Goal: Task Accomplishment & Management: Manage account settings

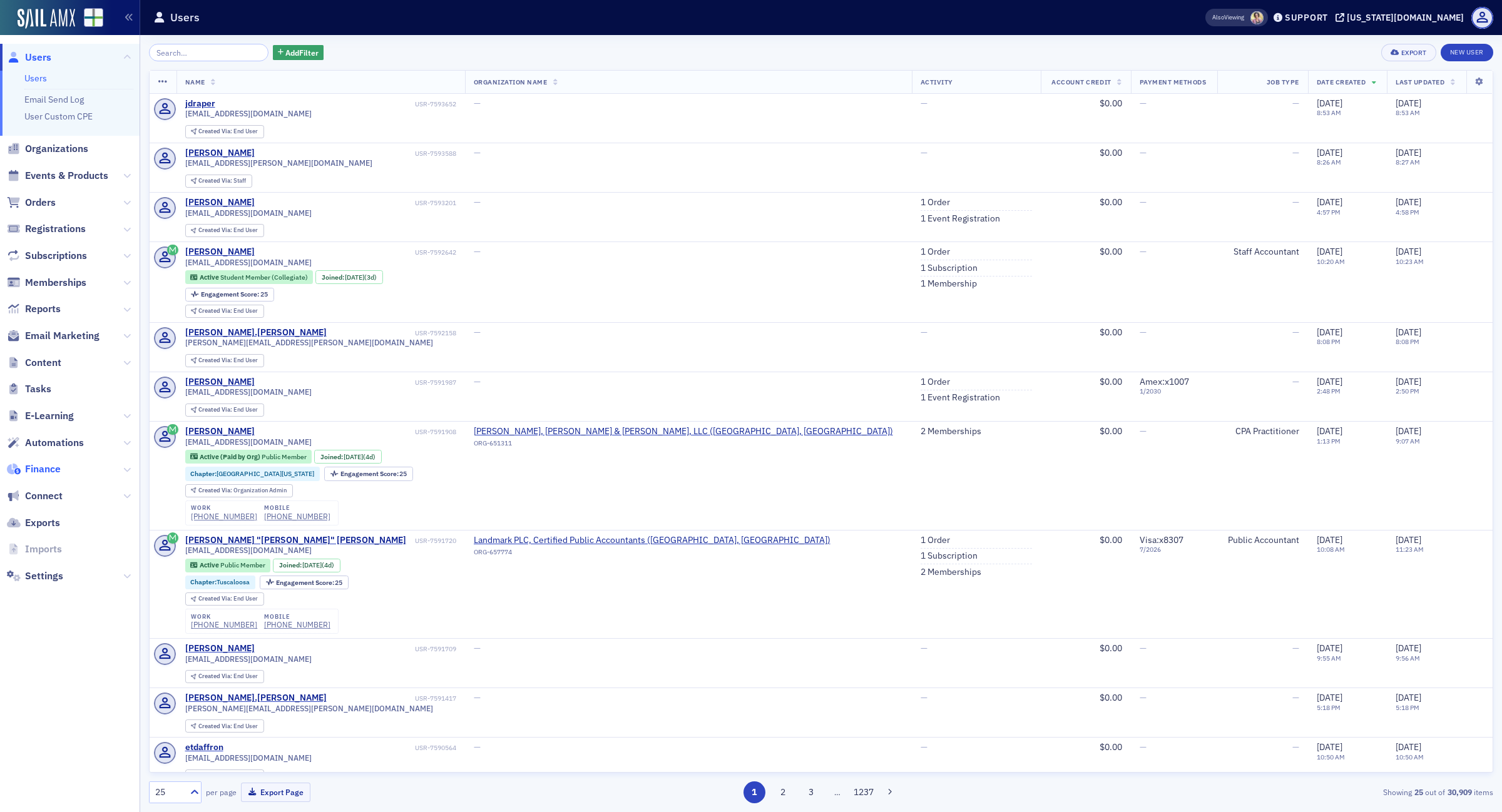
click at [48, 463] on span "Finance" at bounding box center [42, 470] width 36 height 14
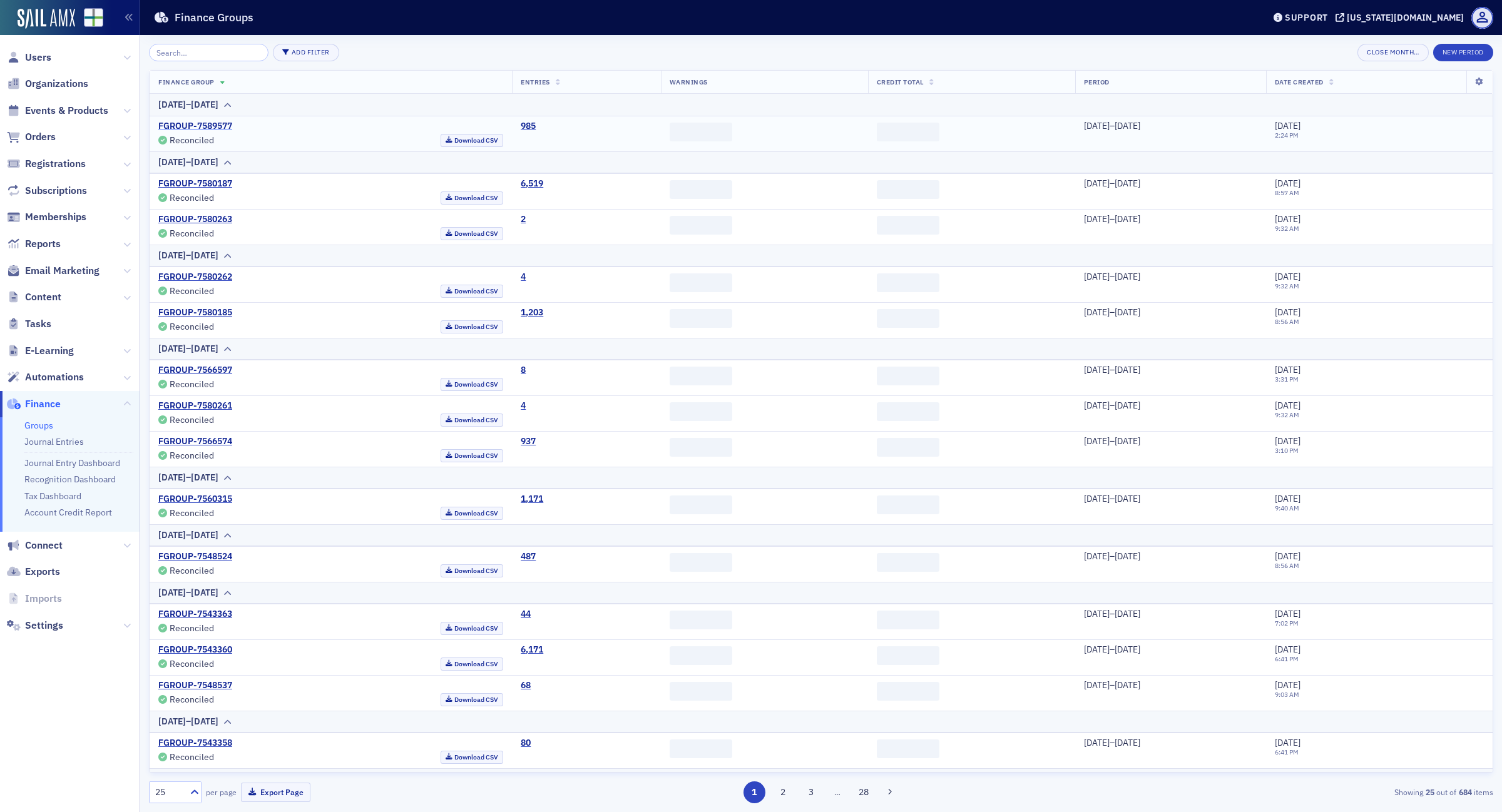
click at [202, 127] on link "FGROUP-7589577" at bounding box center [195, 126] width 74 height 11
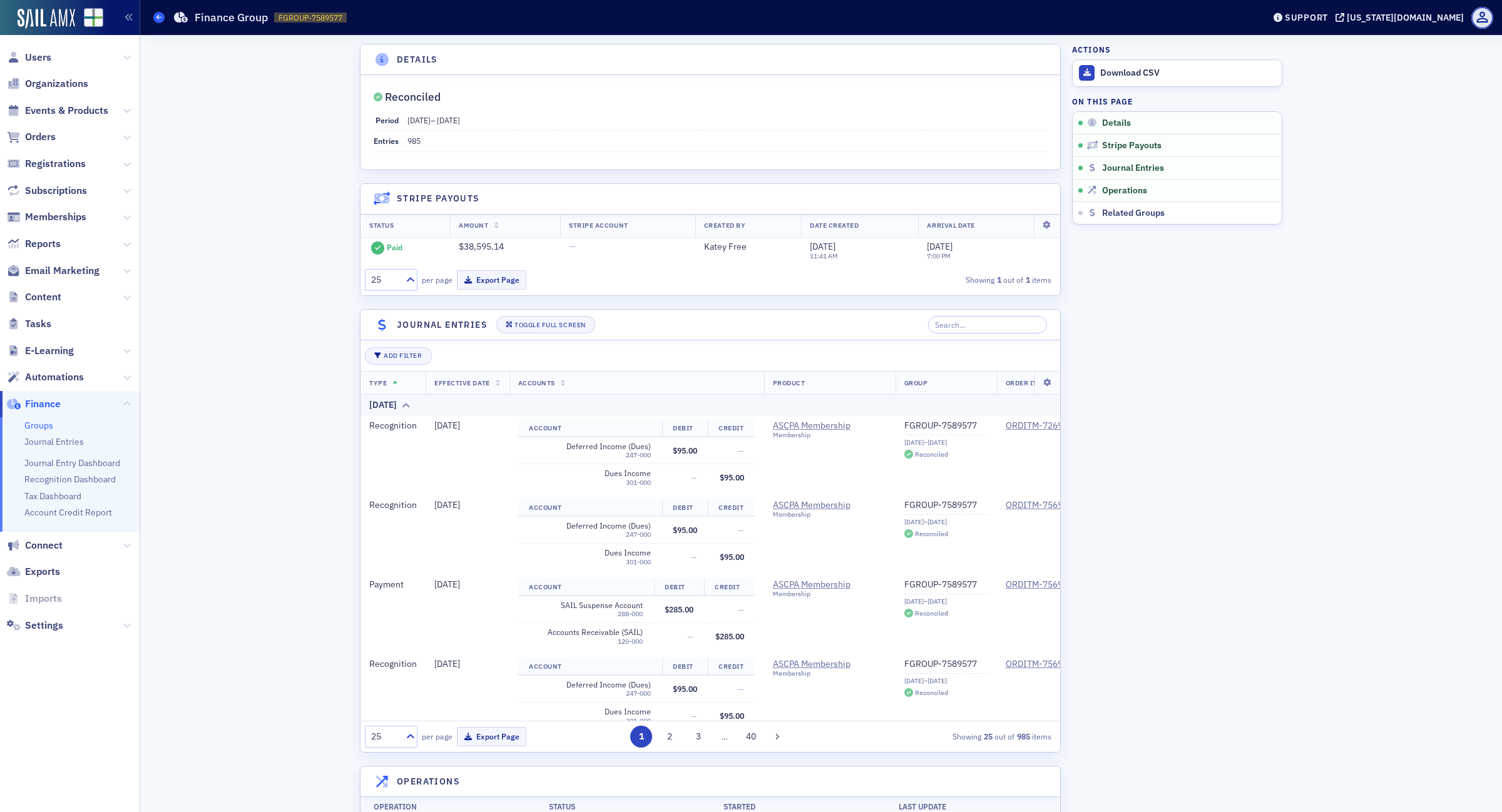
click at [158, 17] on icon at bounding box center [159, 17] width 5 height 5
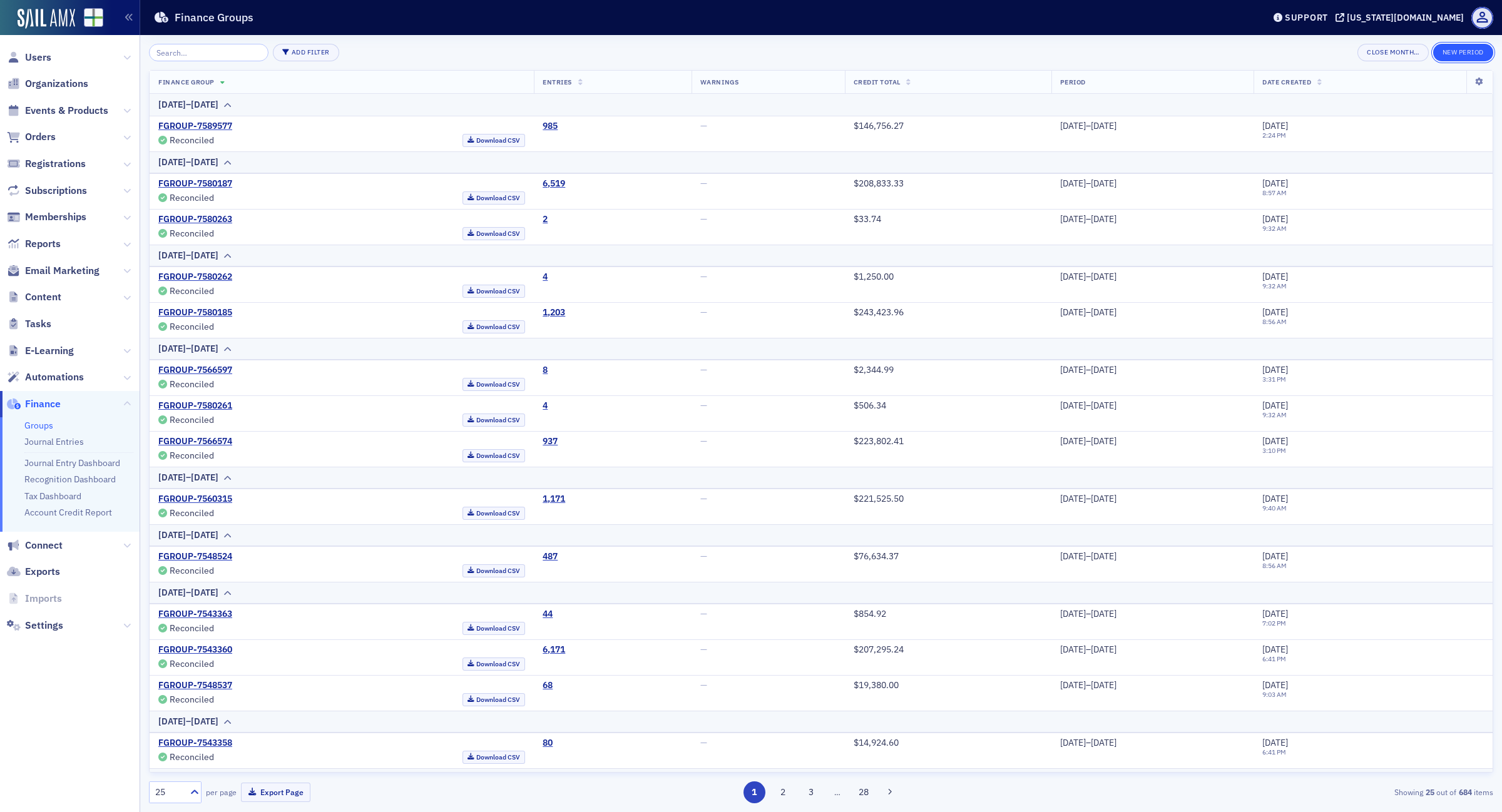
click at [1462, 48] on button "New Period" at bounding box center [1463, 53] width 60 height 18
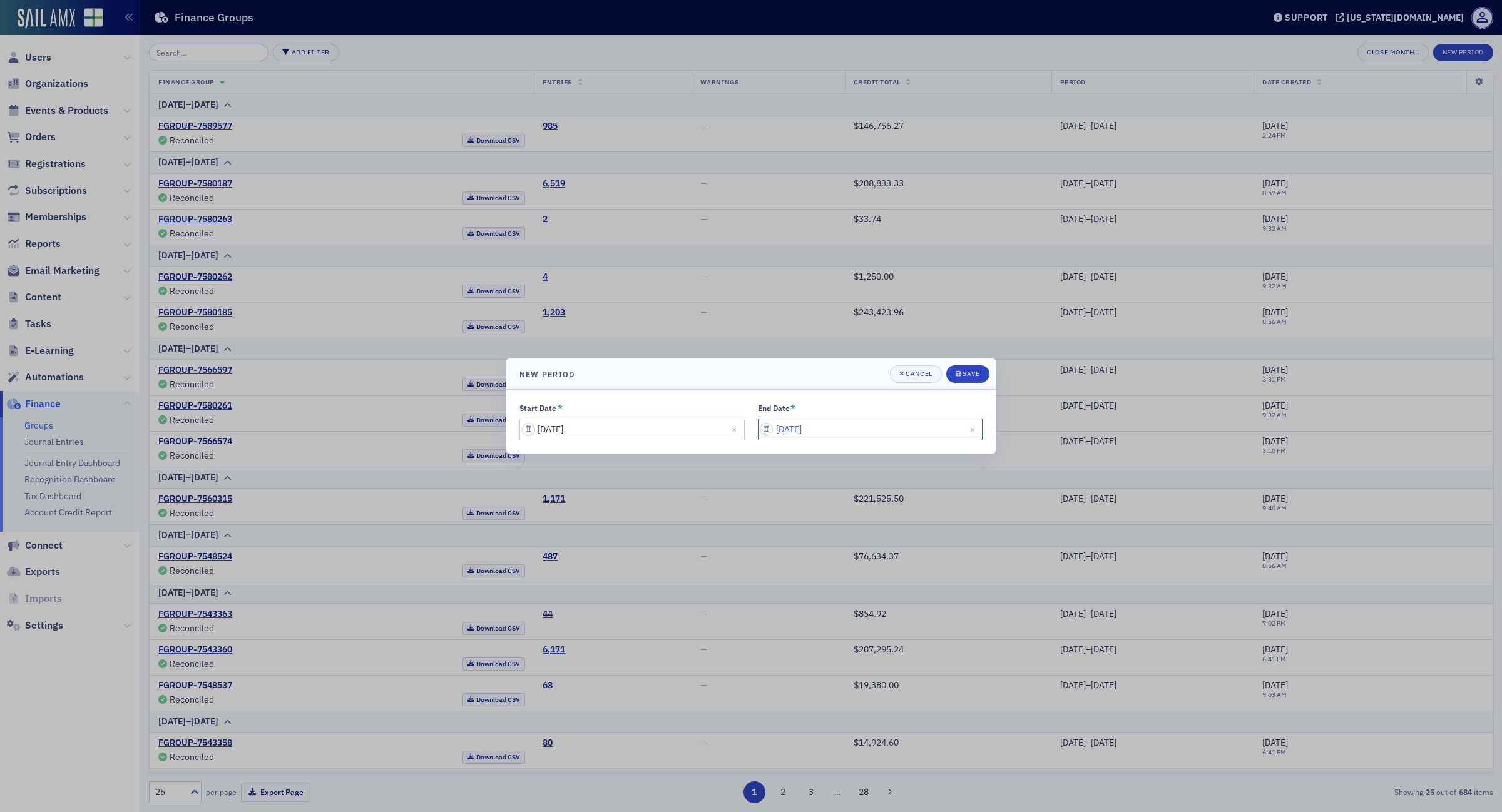
click at [872, 439] on input "08/18/2025" at bounding box center [870, 429] width 225 height 22
select select "7"
select select "2025"
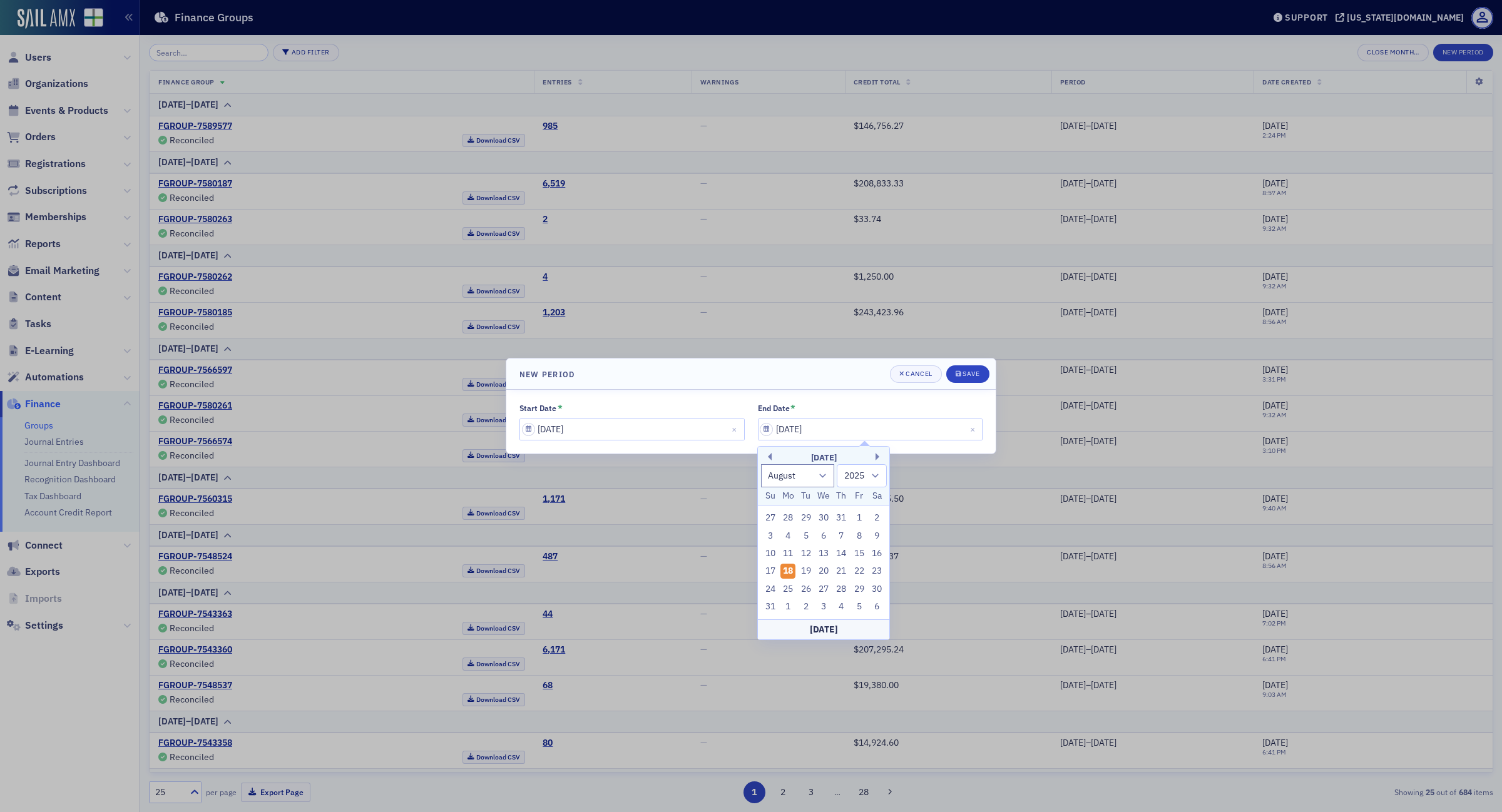
drag, startPoint x: 771, startPoint y: 571, endPoint x: 777, endPoint y: 568, distance: 6.7
click at [770, 571] on div "17" at bounding box center [770, 571] width 15 height 15
type input "08/17/2025"
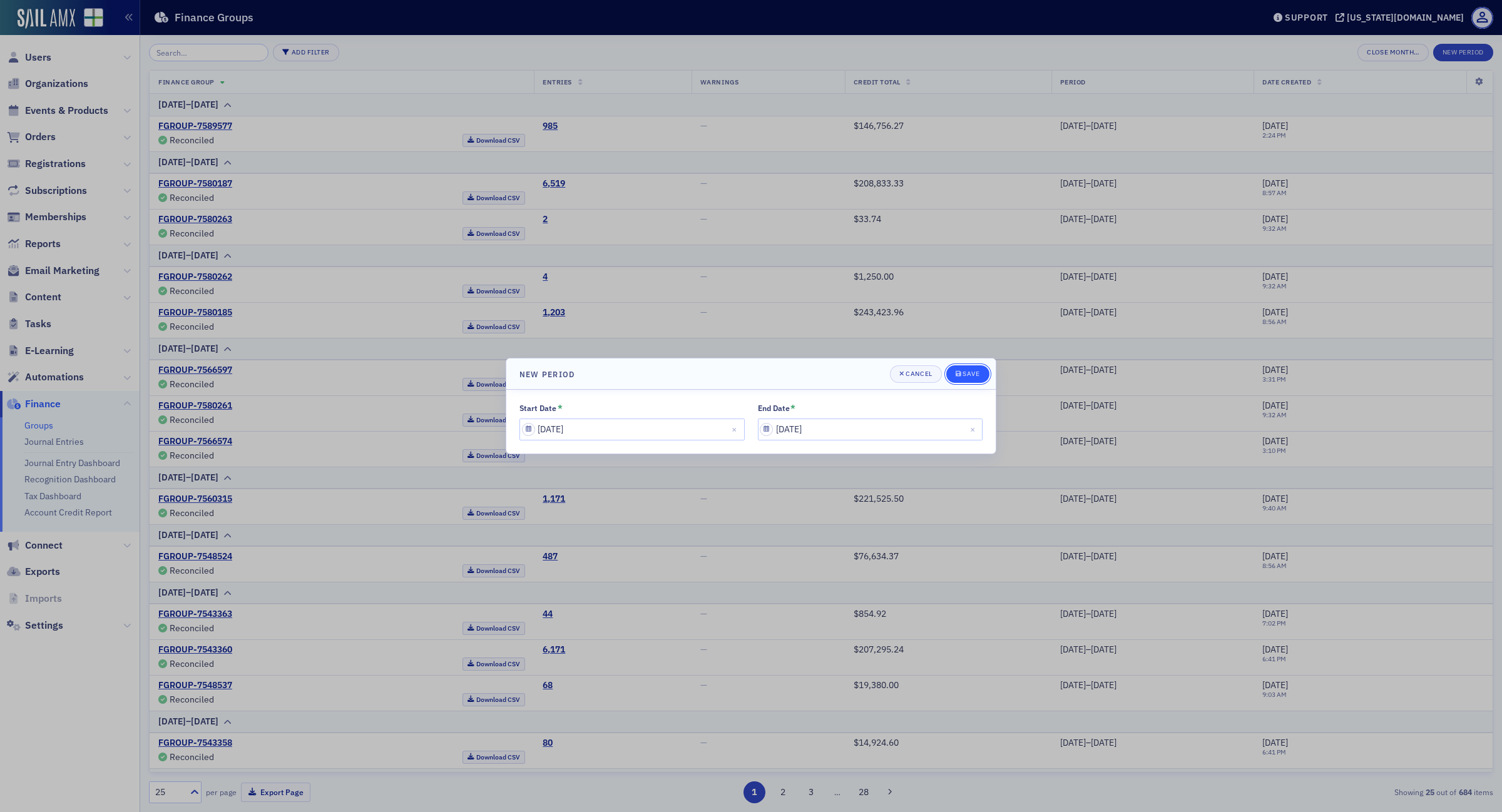
click at [964, 376] on div "Save" at bounding box center [971, 374] width 17 height 7
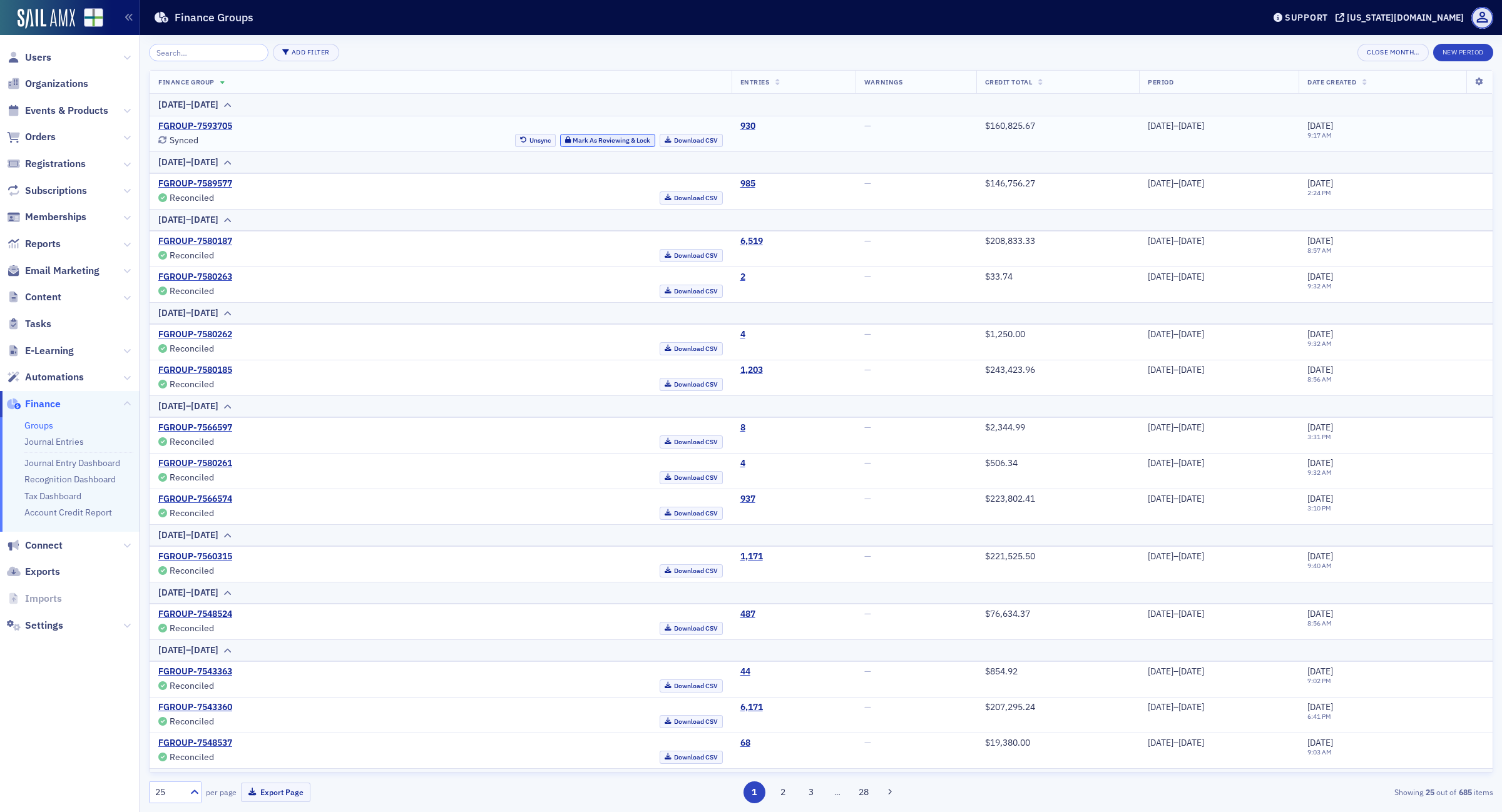
click at [568, 139] on button "Mark As Reviewing & Lock" at bounding box center [608, 140] width 96 height 13
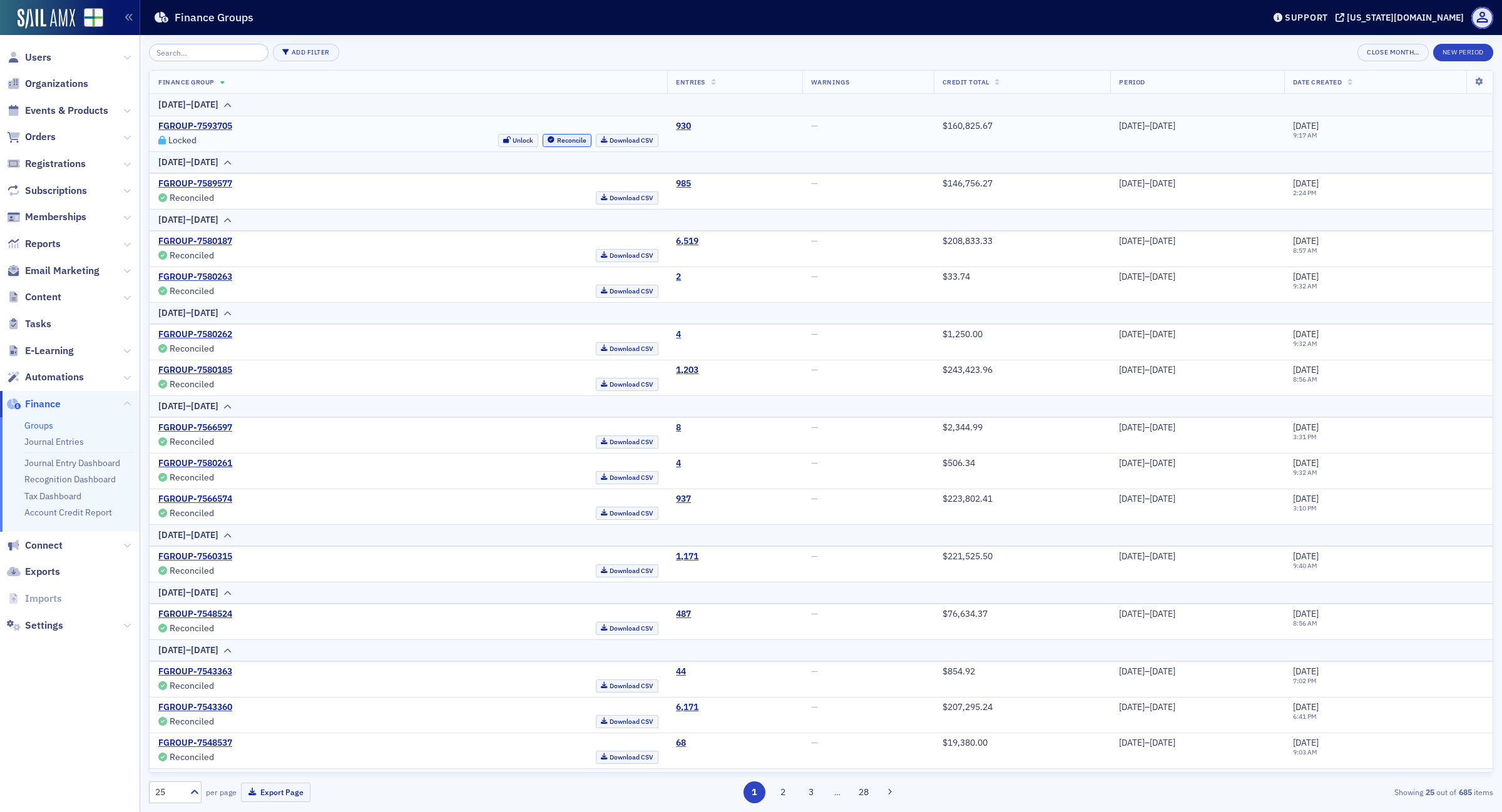
click at [543, 137] on button "Reconcile" at bounding box center [567, 140] width 48 height 13
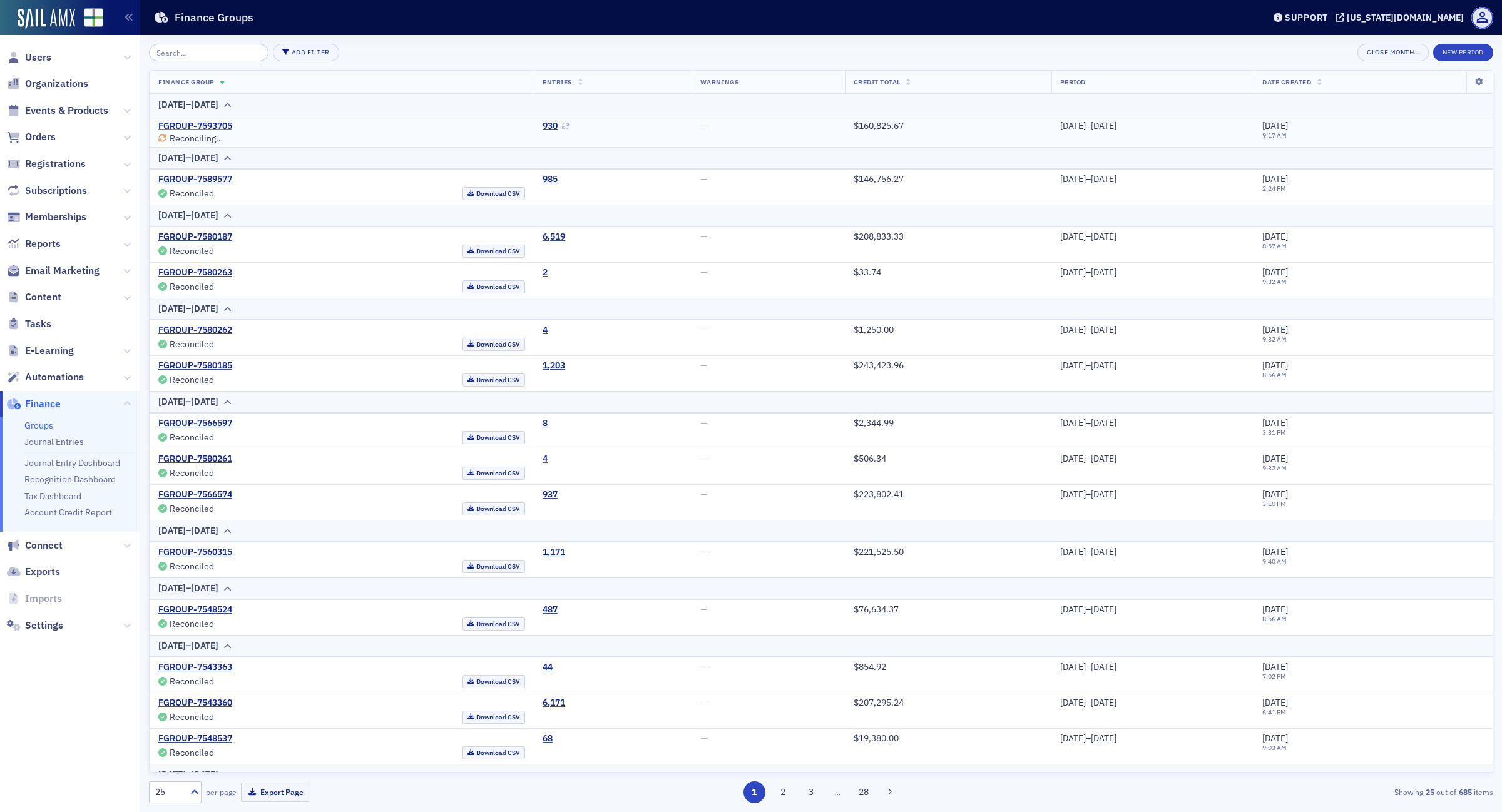
click at [205, 122] on link "FGROUP-7593705" at bounding box center [195, 126] width 74 height 11
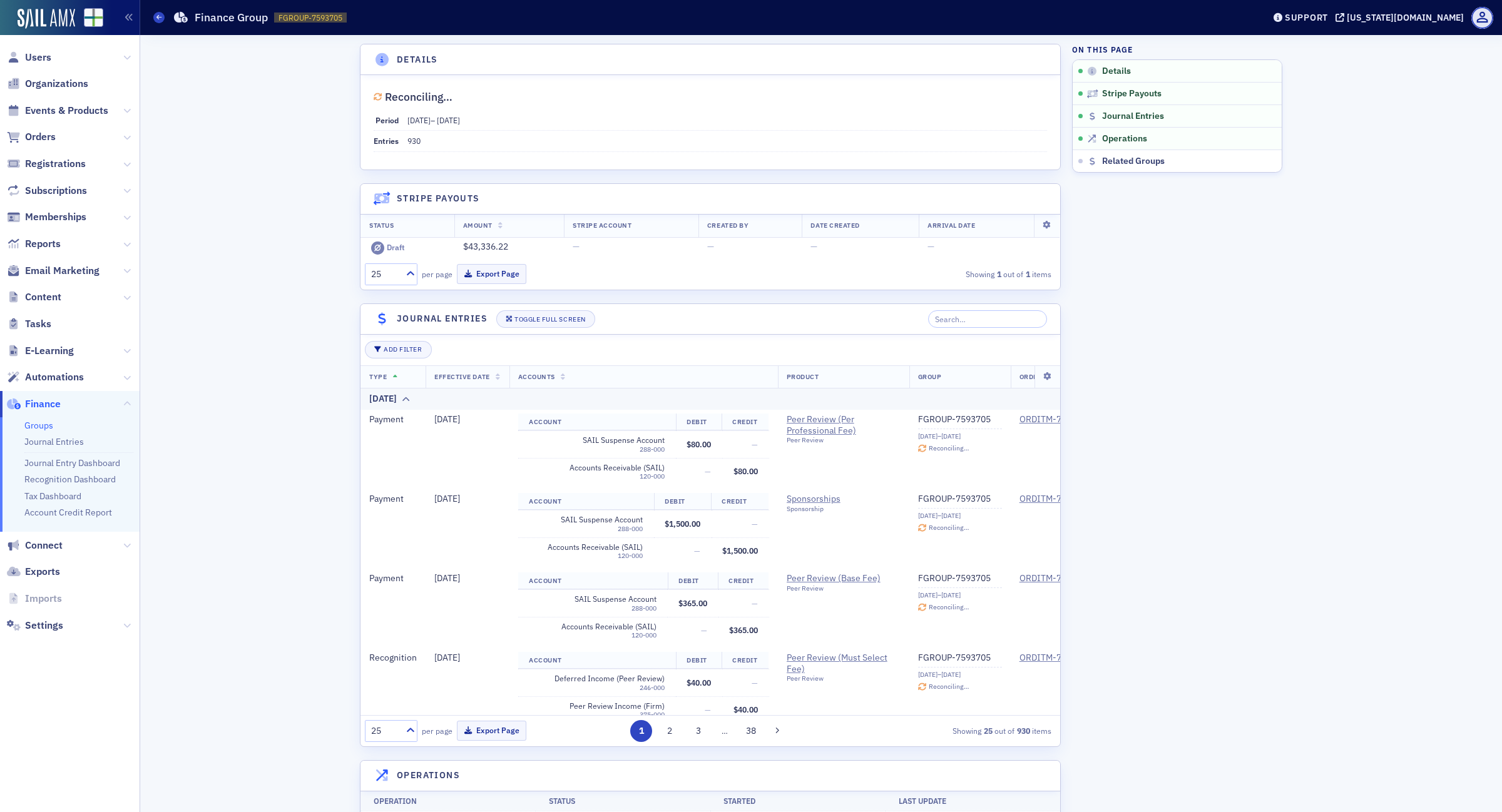
click at [162, 8] on div "Groups Finance Group FGROUP-7593705 7593705" at bounding box center [699, 17] width 1091 height 24
click at [157, 16] on icon at bounding box center [159, 17] width 5 height 5
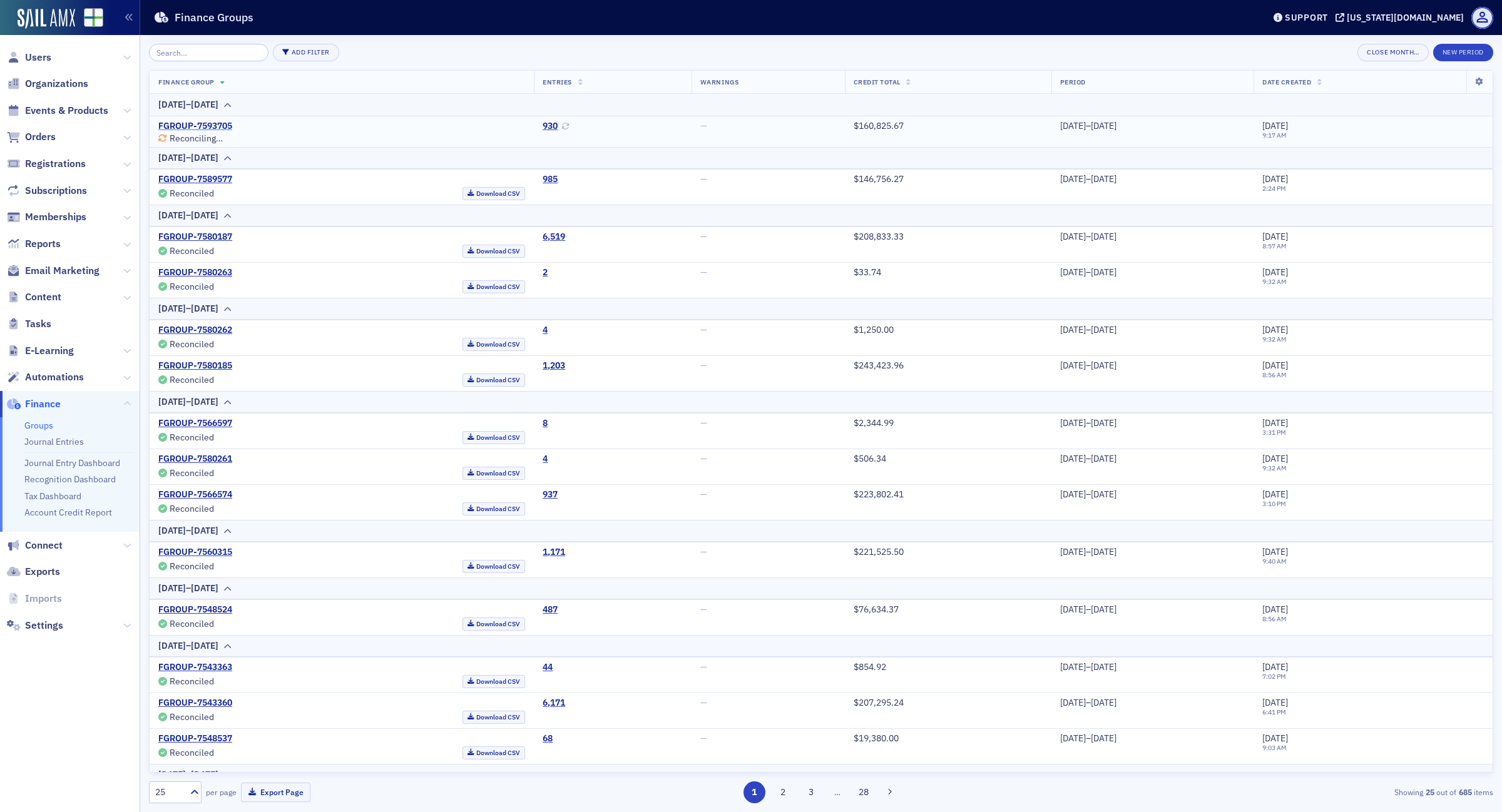
click at [201, 125] on link "FGROUP-7593705" at bounding box center [195, 126] width 74 height 11
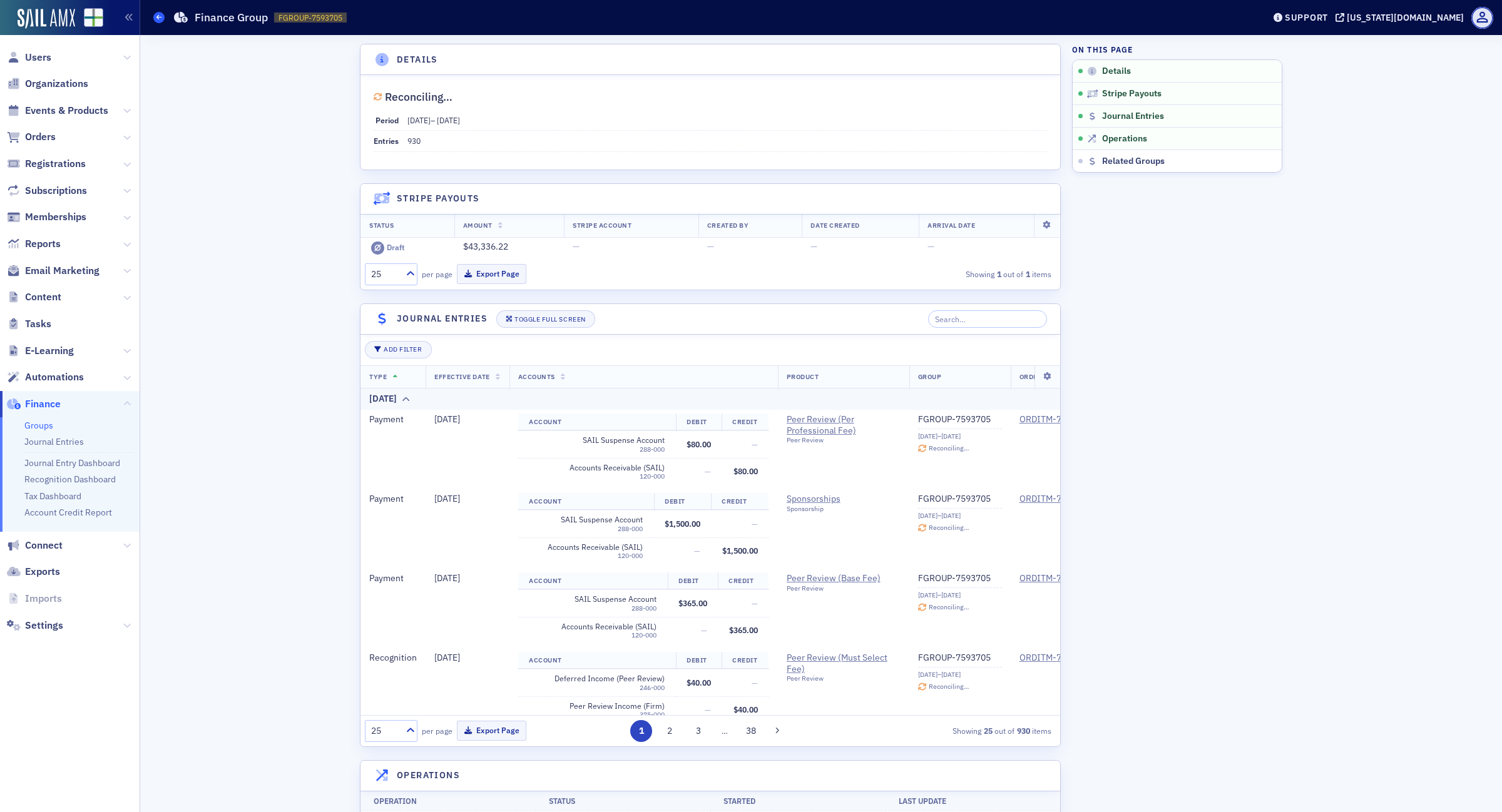
click at [155, 16] on span at bounding box center [158, 18] width 11 height 11
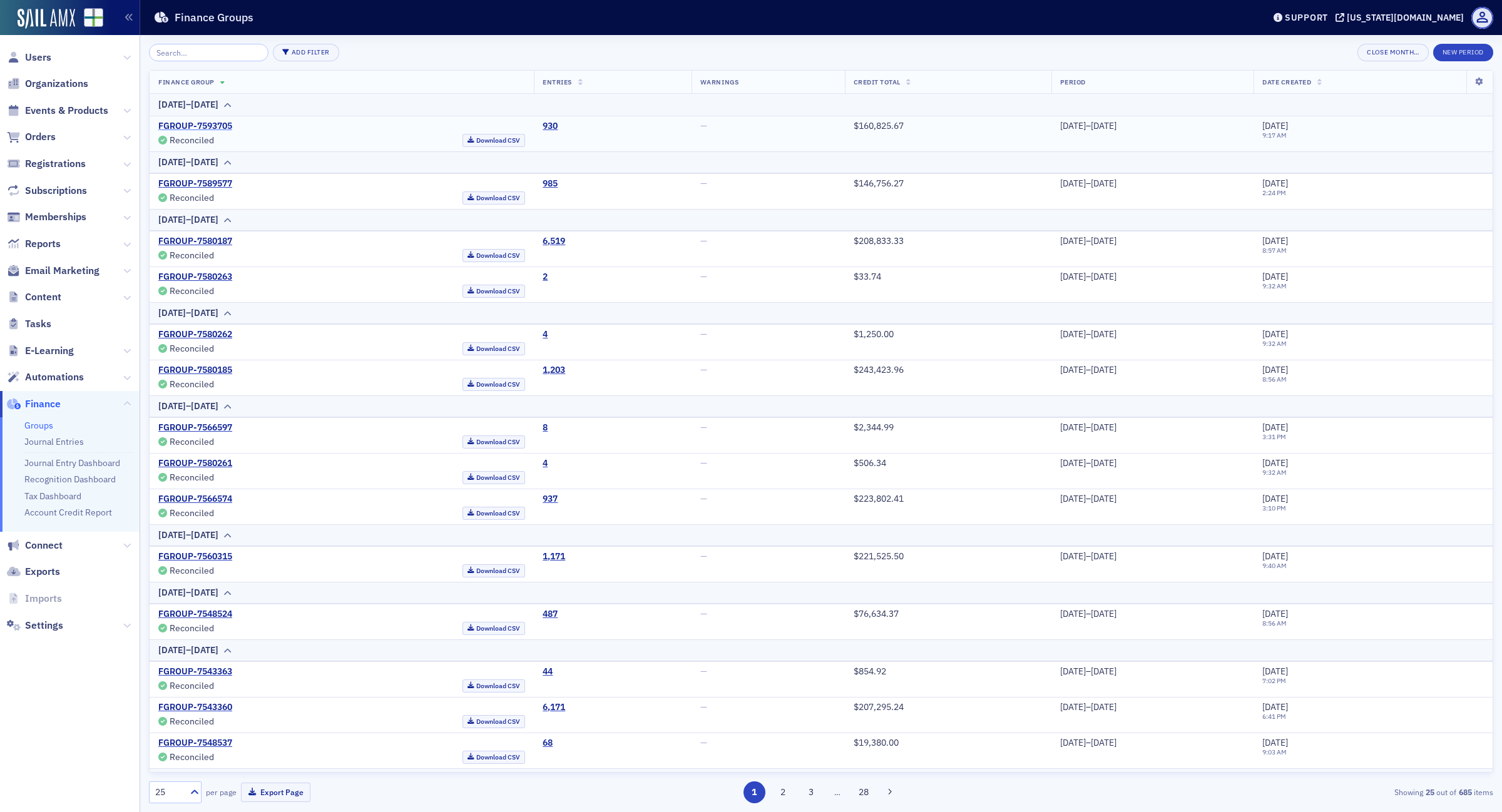
click at [198, 130] on link "FGROUP-7593705" at bounding box center [195, 126] width 74 height 11
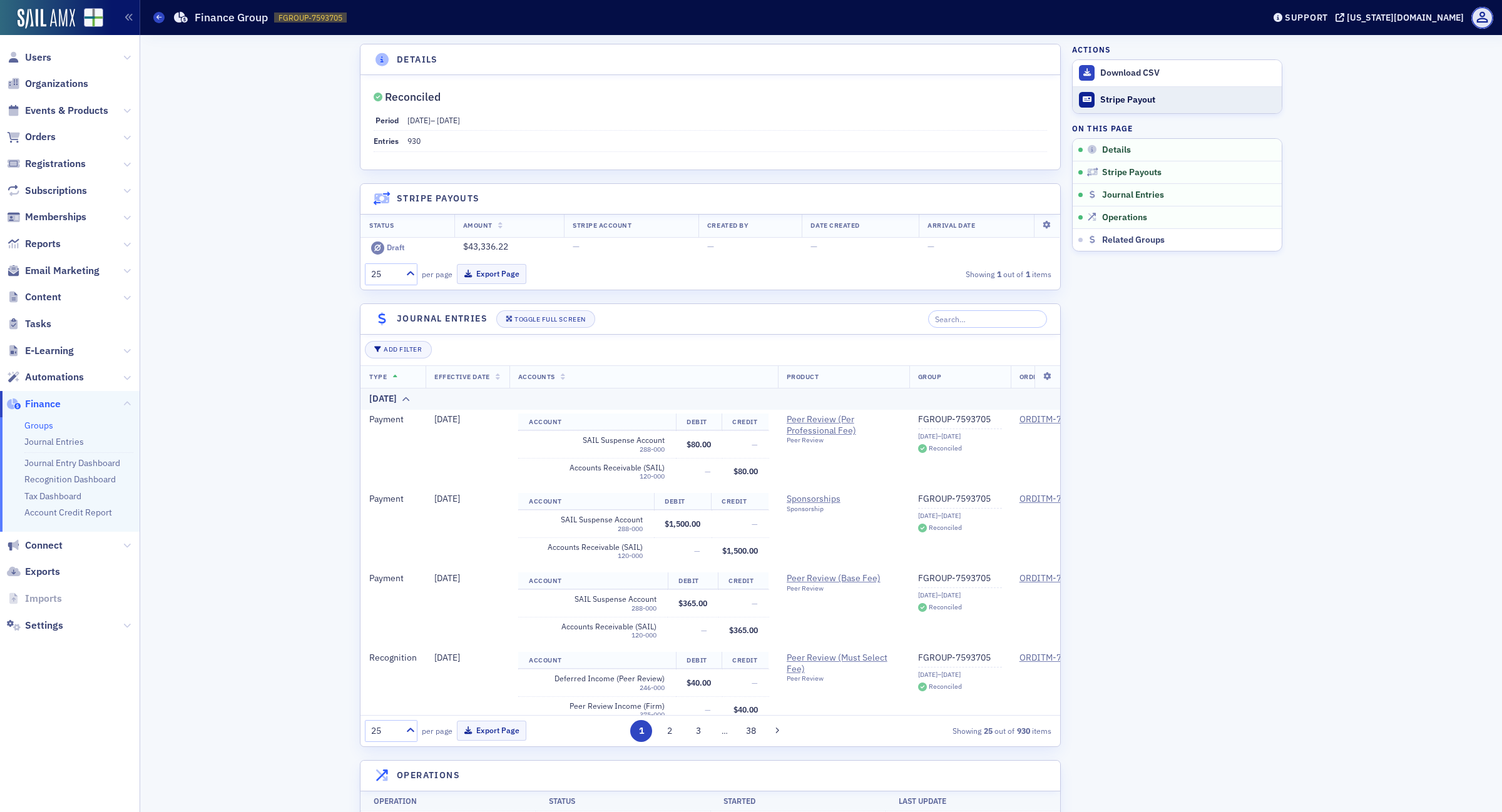
click at [1114, 100] on div "Stripe Payout" at bounding box center [1187, 99] width 175 height 11
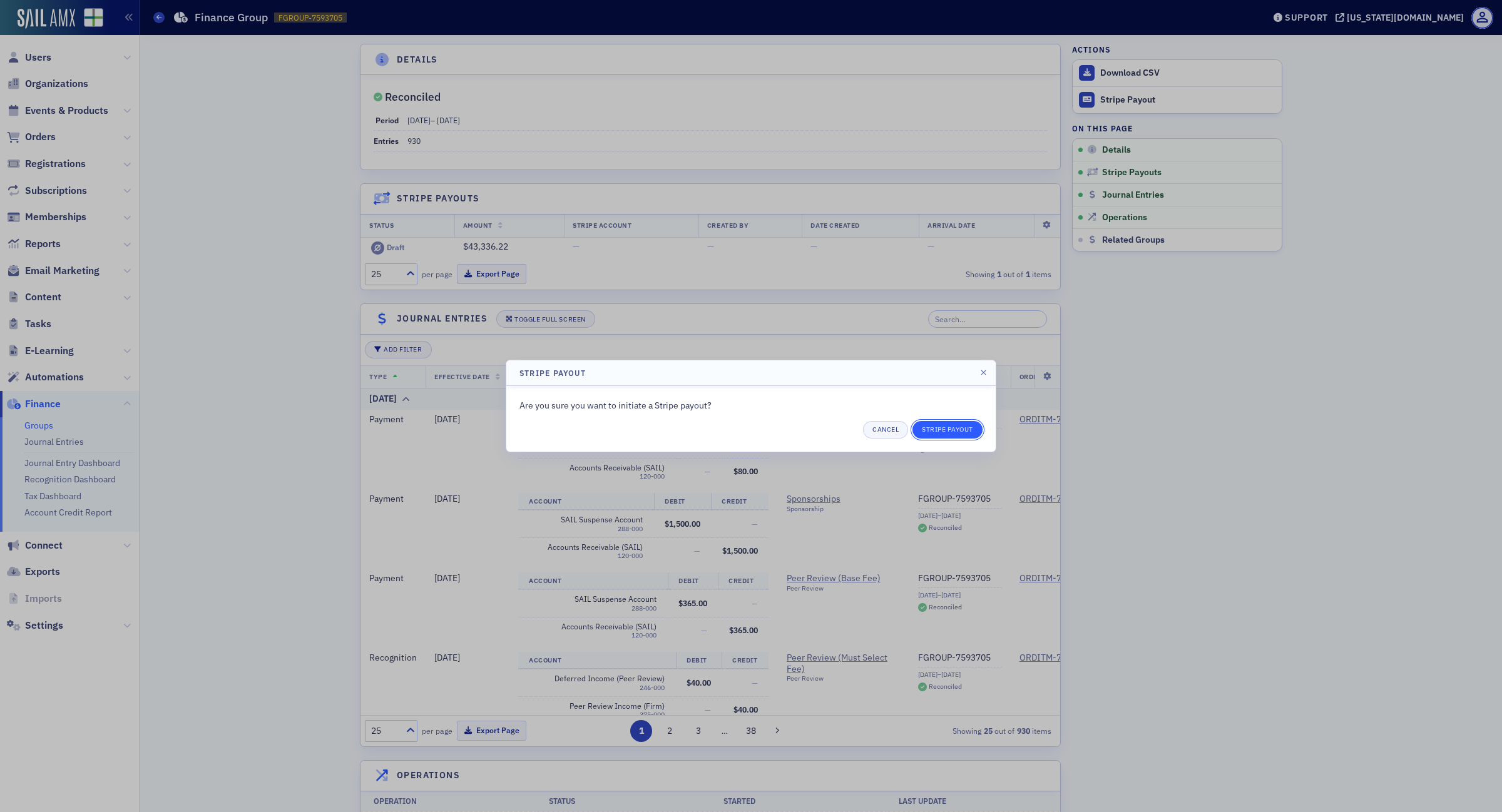
click at [959, 424] on button "Stripe Payout" at bounding box center [948, 430] width 70 height 18
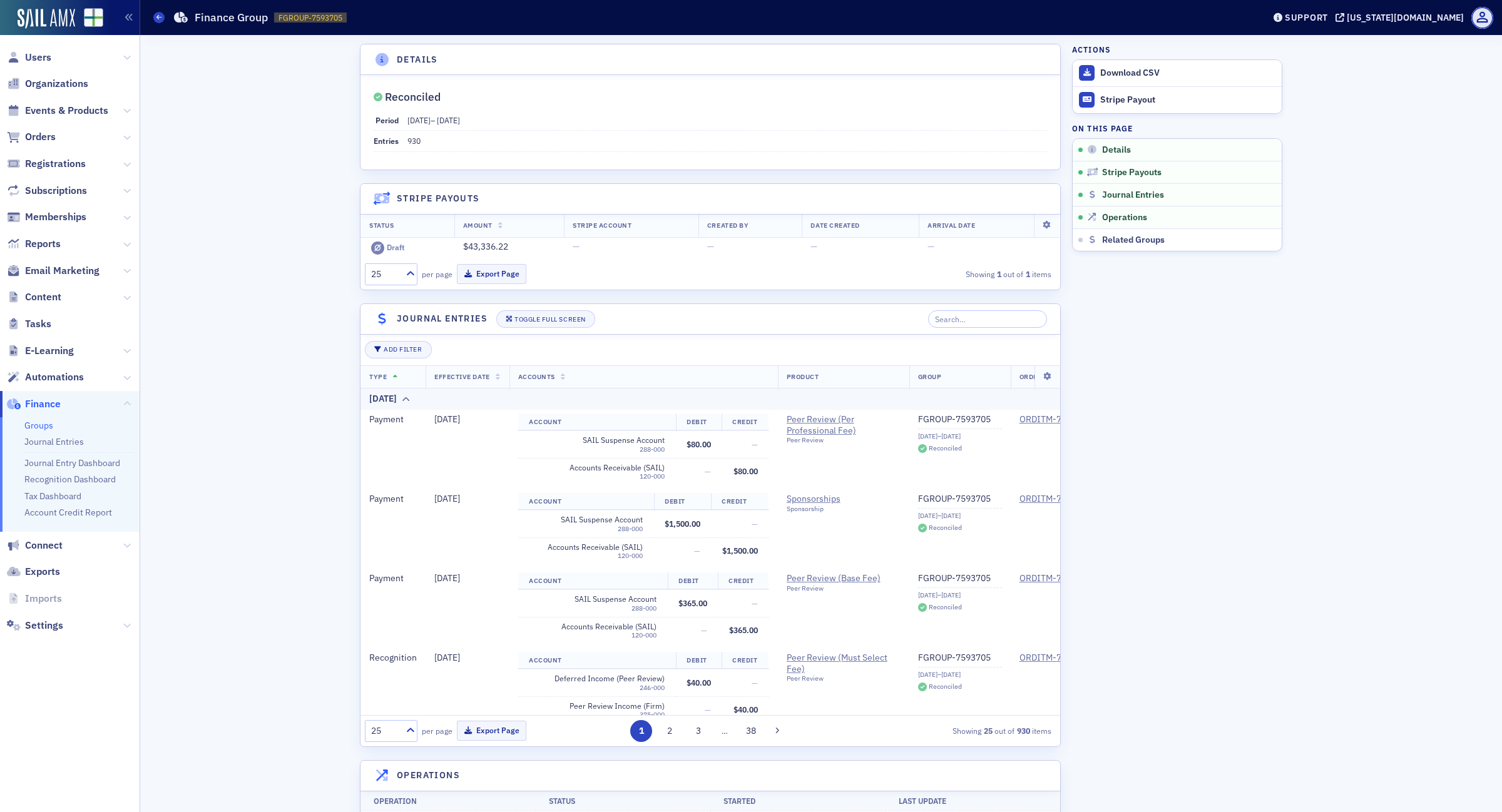
click at [1329, 451] on div "Details Reconciled Period [DATE] – [DATE] Entries 930 Stripe Payouts Status Amo…" at bounding box center [821, 510] width 1344 height 950
click at [158, 16] on icon at bounding box center [159, 17] width 5 height 5
